Goal: Find specific page/section: Find specific page/section

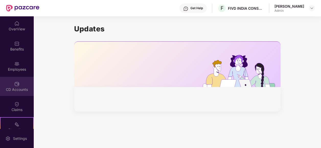
click at [13, 88] on div "CD Accounts" at bounding box center [17, 89] width 34 height 5
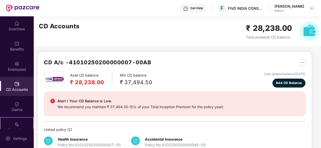
click at [24, 92] on div "CD Accounts" at bounding box center [17, 89] width 34 height 5
click at [19, 33] on div "OverView" at bounding box center [17, 25] width 34 height 19
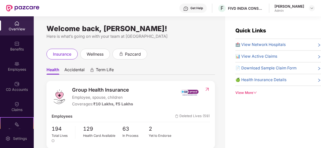
scroll to position [21, 0]
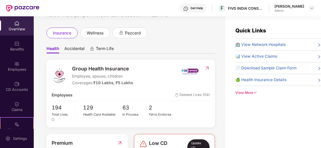
click at [195, 96] on span "Deleted Lives (59)" at bounding box center [192, 95] width 35 height 6
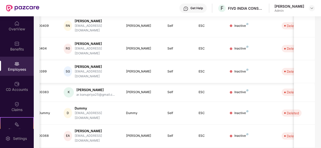
scroll to position [123, 0]
click at [212, 124] on td "ESC" at bounding box center [209, 135] width 31 height 23
click at [193, 102] on td "Self" at bounding box center [178, 113] width 31 height 23
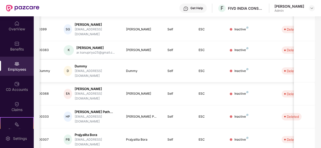
scroll to position [169, 0]
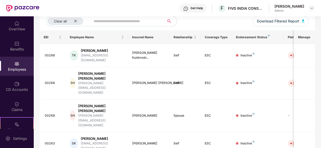
scroll to position [60, 0]
